Goal: Information Seeking & Learning: Compare options

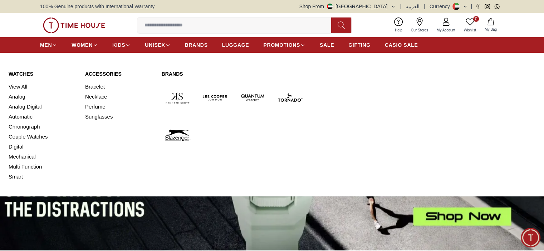
click at [217, 96] on img at bounding box center [215, 98] width 32 height 32
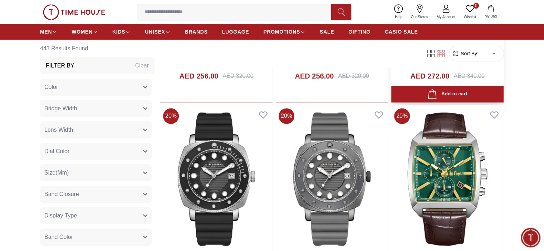
scroll to position [537, 0]
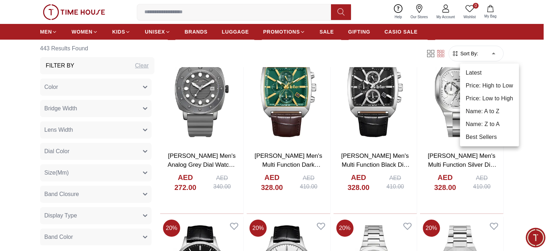
click at [497, 54] on body "100% Genuine products with International Warranty Shop From [GEOGRAPHIC_DATA] |…" at bounding box center [274, 252] width 549 height 1578
click at [501, 97] on li "Price: Low to High" at bounding box center [489, 98] width 59 height 13
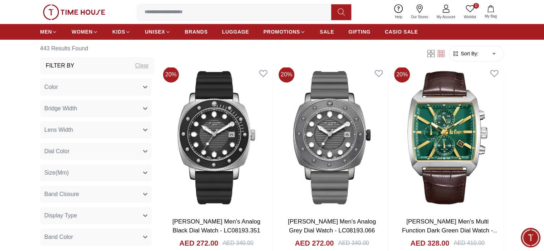
type input "*"
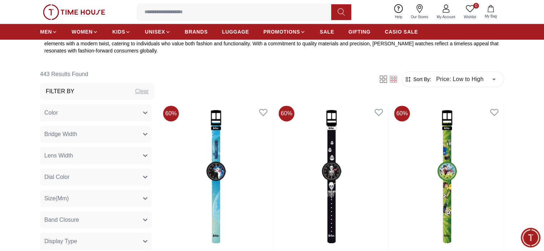
scroll to position [358, 0]
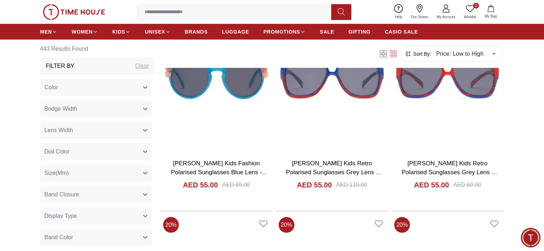
scroll to position [2050, 0]
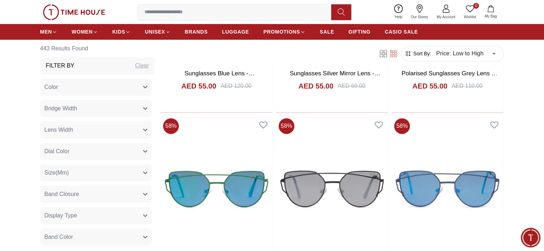
scroll to position [3409, 0]
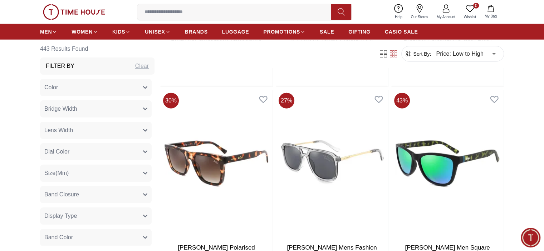
scroll to position [4840, 0]
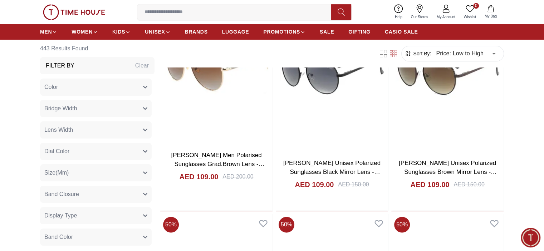
scroll to position [6343, 0]
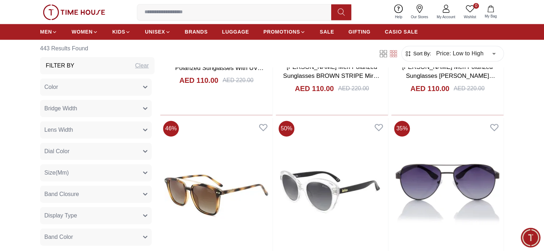
scroll to position [6664, 0]
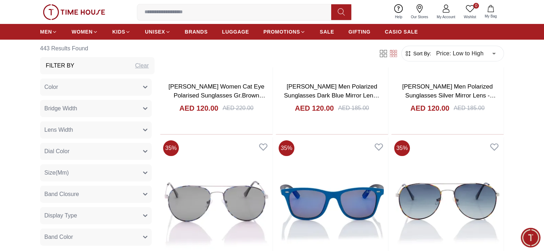
scroll to position [8358, 0]
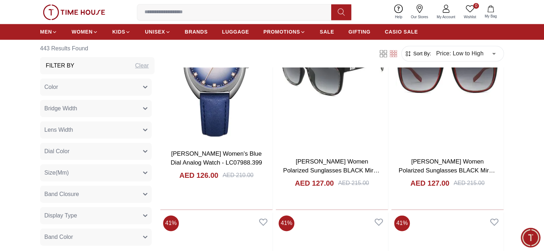
scroll to position [9490, 0]
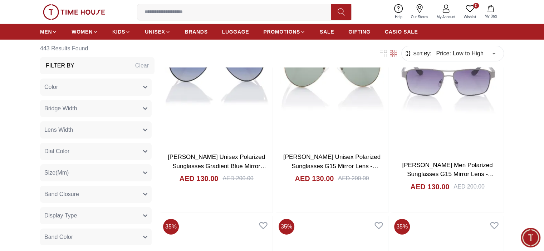
scroll to position [10635, 0]
